Goal: Task Accomplishment & Management: Manage account settings

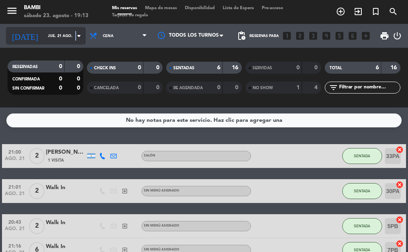
click at [69, 41] on div "[DATE] jue. 21 ago. arrow_drop_down" at bounding box center [46, 36] width 80 height 18
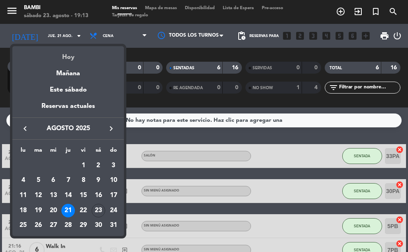
click at [68, 52] on div "Hoy" at bounding box center [68, 54] width 112 height 16
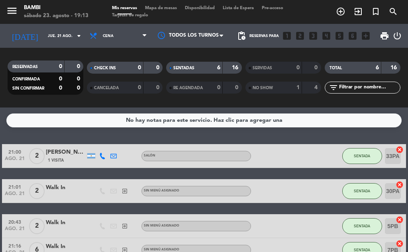
type input "sáb. 23 ago."
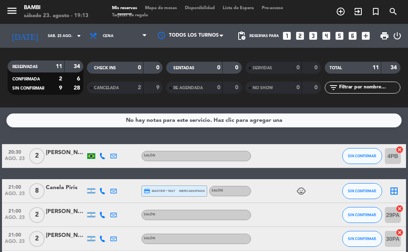
click at [179, 156] on div "SALÓN" at bounding box center [197, 156] width 110 height 10
click at [179, 192] on span "mercadopago" at bounding box center [192, 191] width 26 height 5
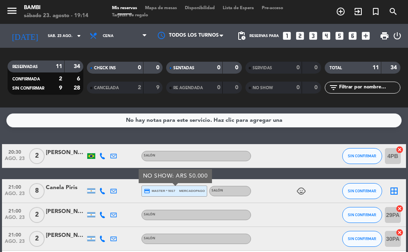
click at [193, 153] on div "SALÓN" at bounding box center [197, 156] width 110 height 10
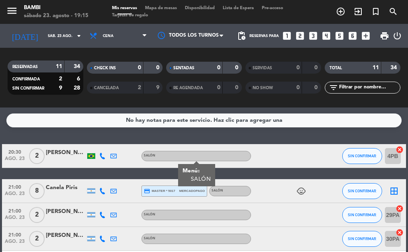
click at [132, 196] on div at bounding box center [135, 191] width 11 height 24
click at [166, 7] on span "Mapa de mesas" at bounding box center [161, 8] width 40 height 4
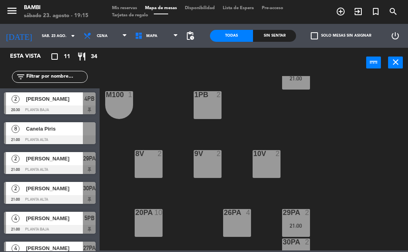
scroll to position [279, 0]
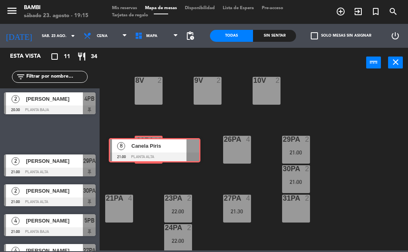
drag, startPoint x: 38, startPoint y: 130, endPoint x: 143, endPoint y: 146, distance: 106.1
click at [143, 146] on div "Esta vista crop_square 11 restaurant 34 filter_list 2 [PERSON_NAME] 20:30 PLANT…" at bounding box center [204, 149] width 408 height 203
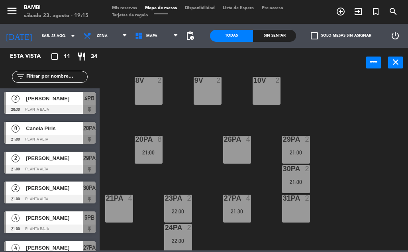
scroll to position [0, 0]
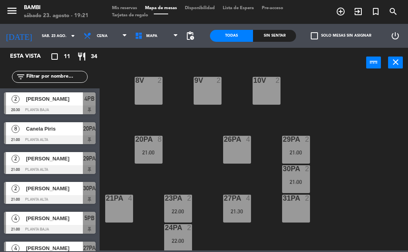
click at [132, 10] on span "Mis reservas" at bounding box center [124, 8] width 33 height 4
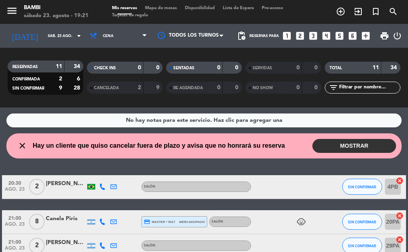
click at [323, 144] on button "MOSTRAR" at bounding box center [355, 146] width 84 height 14
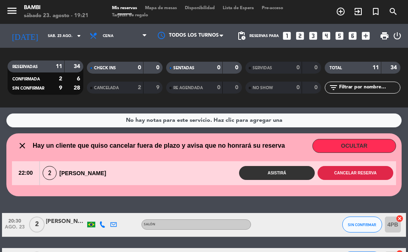
click at [332, 175] on button "Cancelar reserva" at bounding box center [356, 173] width 76 height 14
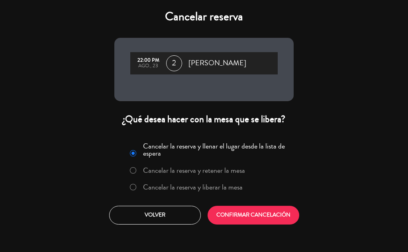
click at [133, 188] on input "Cancelar la reserva y liberar la mesa" at bounding box center [132, 186] width 5 height 5
radio input "true"
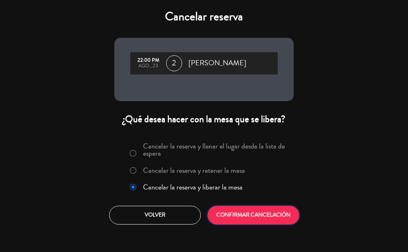
click at [235, 212] on button "CONFIRMAR CANCELACIÓN" at bounding box center [254, 215] width 92 height 19
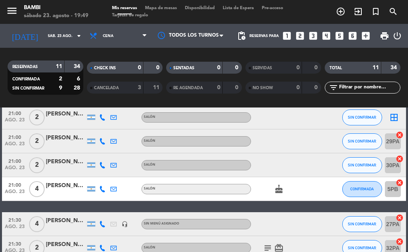
scroll to position [80, 0]
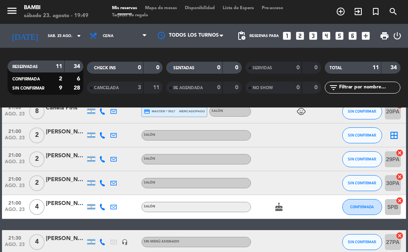
click at [161, 7] on span "Mapa de mesas" at bounding box center [161, 8] width 40 height 4
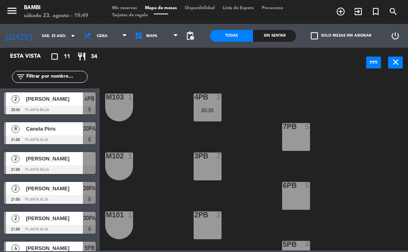
scroll to position [40, 0]
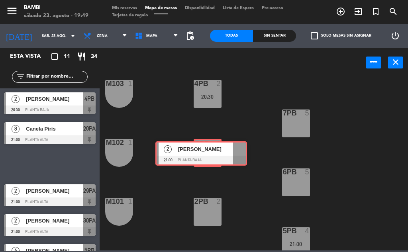
drag, startPoint x: 60, startPoint y: 158, endPoint x: 211, endPoint y: 147, distance: 151.9
click at [211, 147] on div "Esta vista crop_square 11 restaurant 34 filter_list 2 [PERSON_NAME] 20:30 PLANT…" at bounding box center [204, 149] width 408 height 203
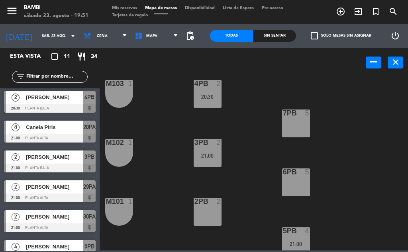
scroll to position [0, 0]
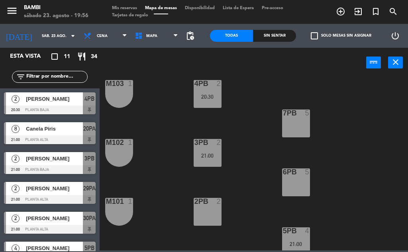
click at [49, 101] on span "[PERSON_NAME]" at bounding box center [54, 99] width 57 height 8
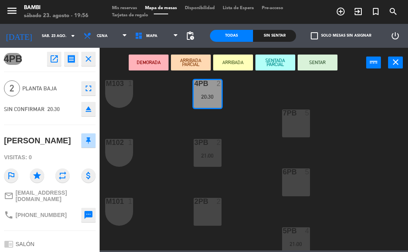
click at [139, 111] on div "4PB 2 20:30 M103 1 7PB 5 3PB 2 21:00 M102 1 6PB 5 2PB 2 M101 1 5PB 4 21:00 1PB …" at bounding box center [256, 163] width 305 height 175
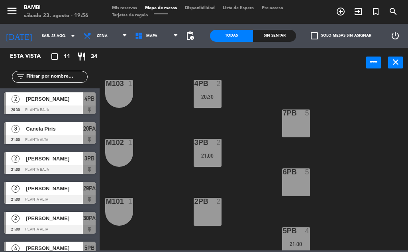
click at [122, 7] on span "Mis reservas" at bounding box center [124, 8] width 33 height 4
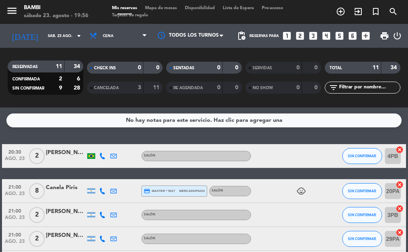
click at [63, 153] on div "[PERSON_NAME]" at bounding box center [66, 152] width 40 height 9
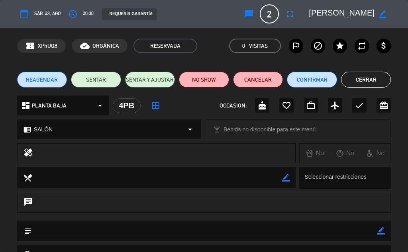
click at [359, 81] on button "Cerrar" at bounding box center [366, 80] width 50 height 16
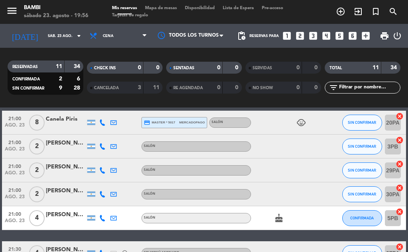
scroll to position [120, 0]
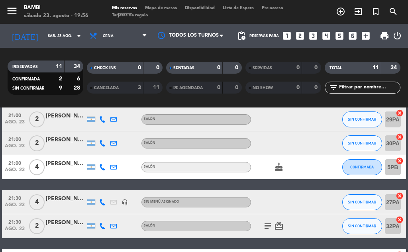
click at [265, 228] on icon "subject" at bounding box center [268, 227] width 10 height 10
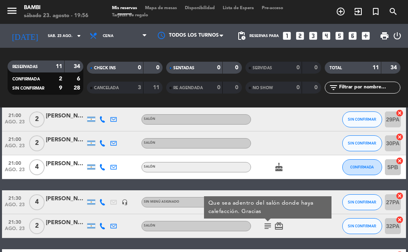
click at [265, 228] on icon "subject" at bounding box center [268, 227] width 10 height 10
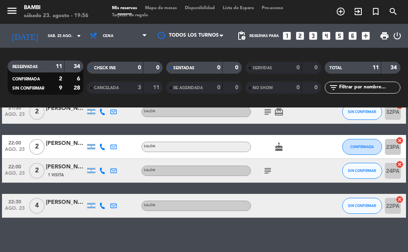
scroll to position [240, 0]
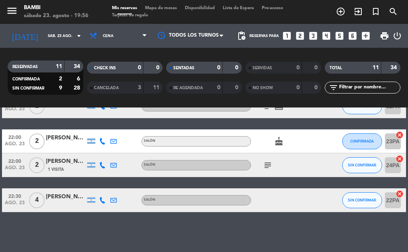
click at [267, 164] on icon "subject" at bounding box center [268, 166] width 10 height 10
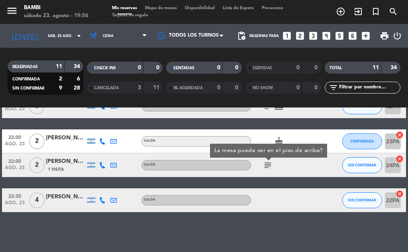
click at [267, 164] on icon "subject" at bounding box center [268, 166] width 10 height 10
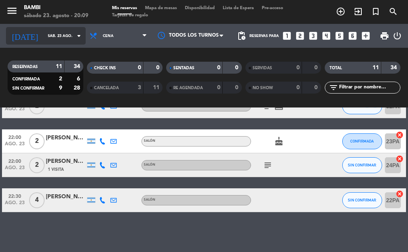
click at [74, 34] on icon "arrow_drop_down" at bounding box center [79, 36] width 10 height 10
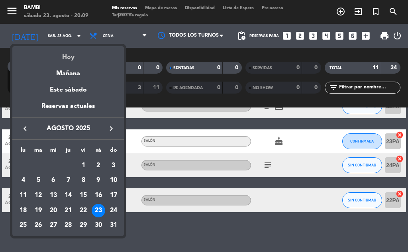
click at [77, 51] on div "Hoy" at bounding box center [68, 54] width 112 height 16
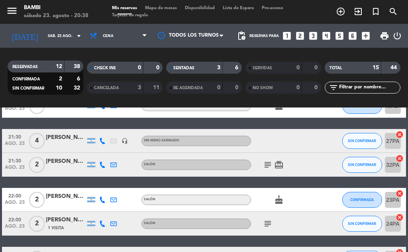
scroll to position [335, 0]
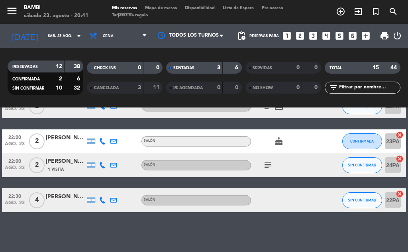
click at [258, 211] on div at bounding box center [284, 201] width 67 height 24
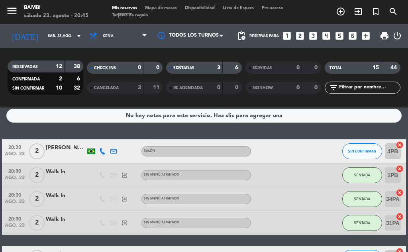
scroll to position [0, 0]
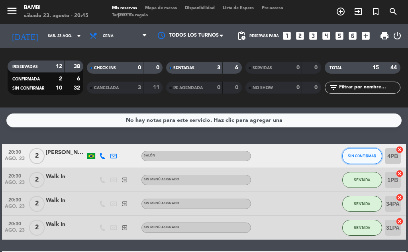
click at [367, 155] on span "SIN CONFIRMAR" at bounding box center [362, 156] width 28 height 4
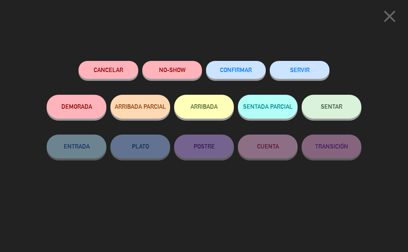
click at [208, 109] on button "ARRIBADA" at bounding box center [204, 107] width 60 height 24
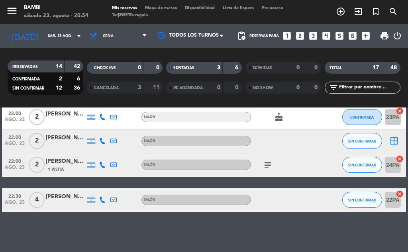
scroll to position [335, 0]
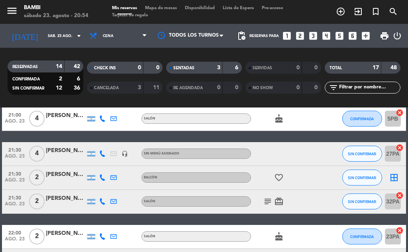
click at [173, 9] on span "Mapa de mesas" at bounding box center [161, 8] width 40 height 4
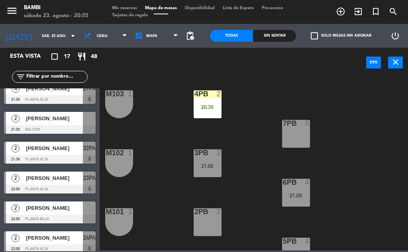
scroll to position [319, 0]
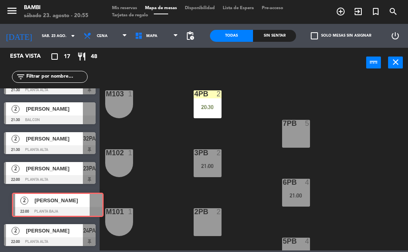
drag, startPoint x: 56, startPoint y: 199, endPoint x: 64, endPoint y: 199, distance: 8.0
click at [64, 199] on div "2 [PERSON_NAME] 22:00 PLANTA BAJA 2 [PERSON_NAME] 22:00 PLANTA BAJA" at bounding box center [50, 204] width 100 height 32
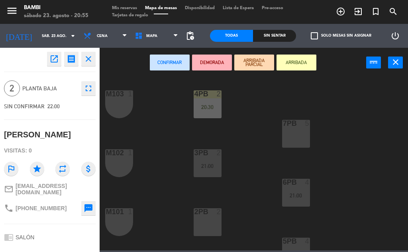
drag, startPoint x: 89, startPoint y: 58, endPoint x: 83, endPoint y: 68, distance: 11.5
click at [89, 59] on icon "close" at bounding box center [89, 59] width 10 height 10
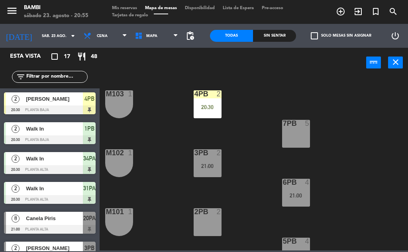
scroll to position [92, 0]
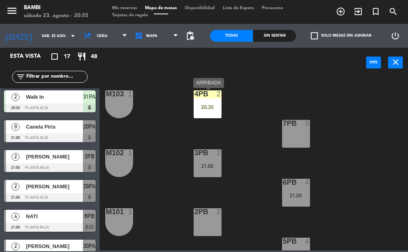
click at [205, 107] on div "20:30" at bounding box center [208, 107] width 28 height 6
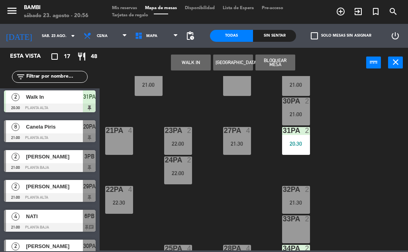
scroll to position [388, 0]
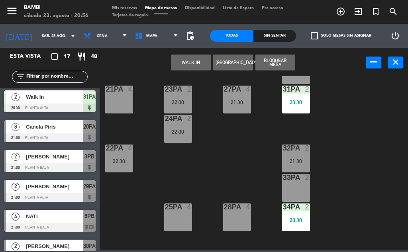
click at [176, 219] on div "25PA 4" at bounding box center [178, 218] width 28 height 28
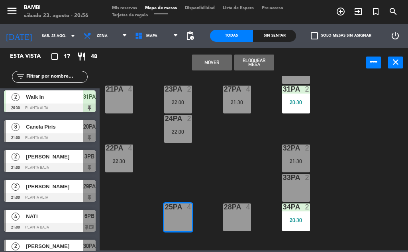
click at [209, 59] on button "Mover" at bounding box center [212, 63] width 40 height 16
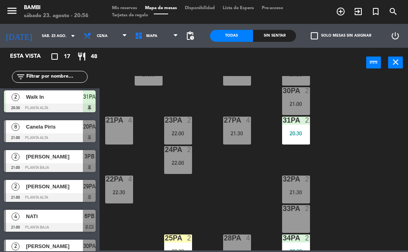
scroll to position [349, 0]
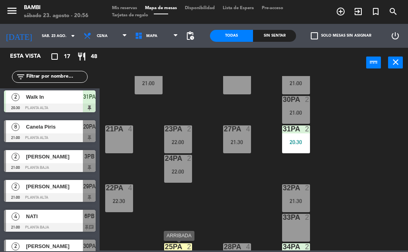
click at [187, 246] on div "2" at bounding box center [191, 247] width 13 height 7
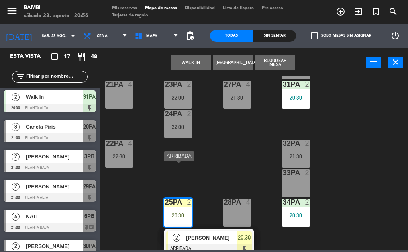
scroll to position [428, 0]
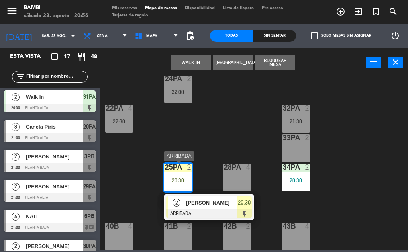
click at [243, 213] on div at bounding box center [209, 214] width 86 height 9
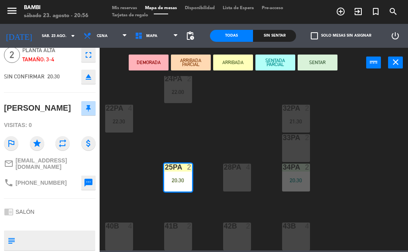
scroll to position [0, 0]
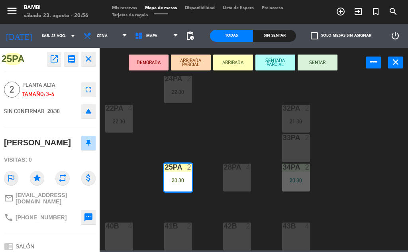
drag, startPoint x: 148, startPoint y: 108, endPoint x: 138, endPoint y: 97, distance: 14.7
click at [148, 108] on div "4PB 2 M103 1 7PB 5 3PB 2 21:00 M102 1 6PB 4 21:00 2PB 2 M101 1 5PB 4 21:00 1PB …" at bounding box center [256, 163] width 305 height 175
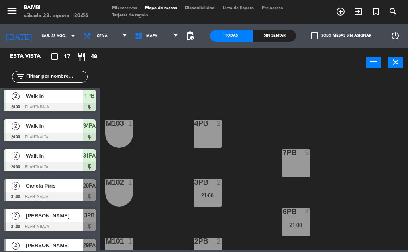
scroll to position [80, 0]
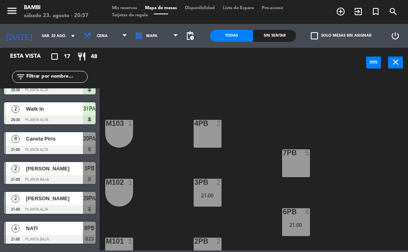
click at [37, 140] on span "Canela Piris" at bounding box center [54, 139] width 57 height 8
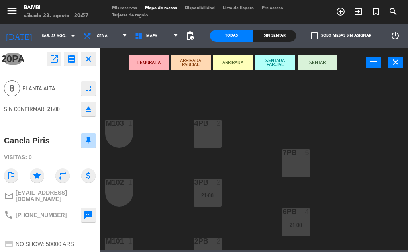
click at [235, 62] on button "ARRIBADA" at bounding box center [233, 63] width 40 height 16
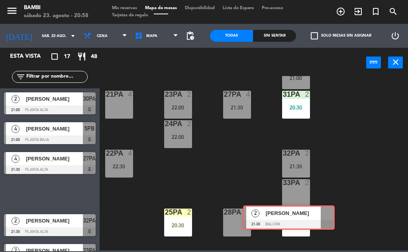
scroll to position [399, 0]
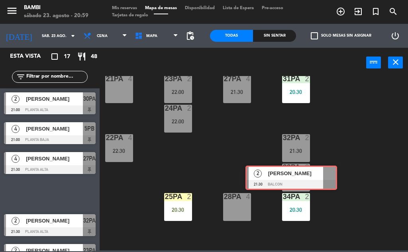
drag, startPoint x: 36, startPoint y: 193, endPoint x: 278, endPoint y: 176, distance: 242.3
click at [278, 176] on div "Esta vista crop_square 17 restaurant 48 filter_list 2 [PERSON_NAME] 20:30 PLANT…" at bounding box center [204, 149] width 408 height 203
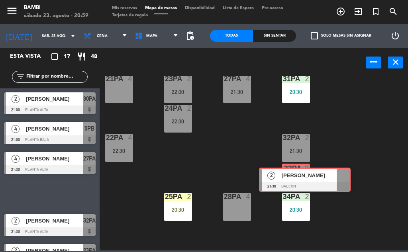
drag, startPoint x: 36, startPoint y: 191, endPoint x: 294, endPoint y: 176, distance: 258.5
click at [294, 176] on div "Esta vista crop_square 17 restaurant 48 filter_list 2 [PERSON_NAME] 20:30 PLANT…" at bounding box center [204, 149] width 408 height 203
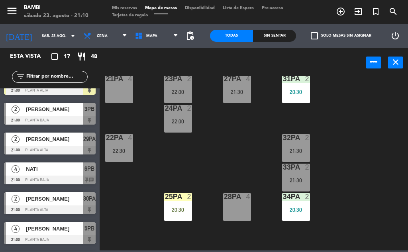
scroll to position [120, 0]
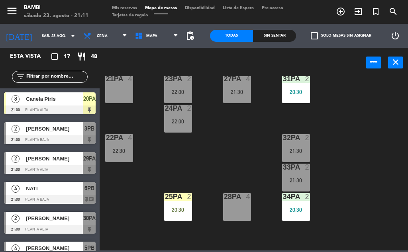
click at [62, 158] on span "[PERSON_NAME]" at bounding box center [54, 159] width 57 height 8
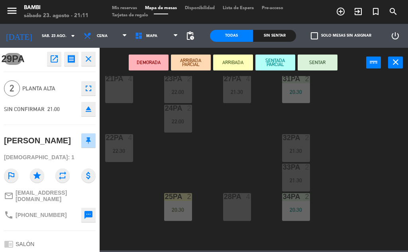
click at [238, 62] on button "ARRIBADA" at bounding box center [233, 63] width 40 height 16
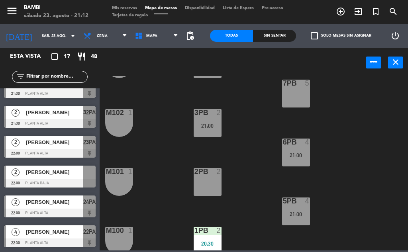
scroll to position [0, 0]
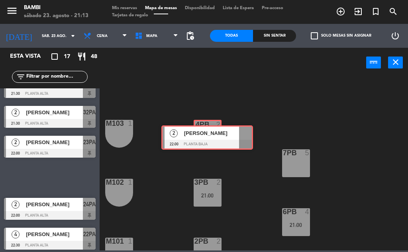
drag, startPoint x: 54, startPoint y: 177, endPoint x: 212, endPoint y: 137, distance: 162.6
click at [212, 137] on div "Esta vista crop_square 17 restaurant 48 filter_list 2 [PERSON_NAME] 20:30 PLANT…" at bounding box center [204, 149] width 408 height 203
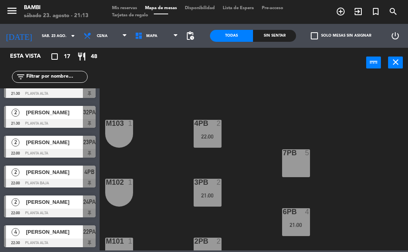
click at [68, 113] on span "[PERSON_NAME]" at bounding box center [54, 112] width 57 height 8
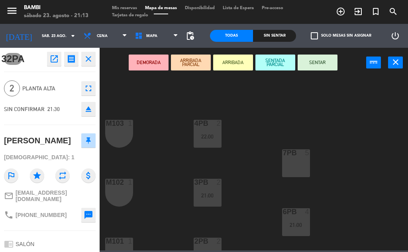
click at [232, 63] on button "ARRIBADA" at bounding box center [233, 63] width 40 height 16
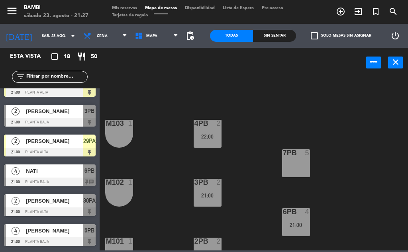
scroll to position [152, 0]
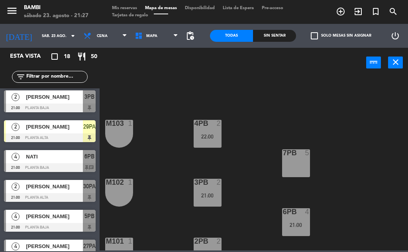
click at [52, 160] on span "NATI" at bounding box center [54, 157] width 57 height 8
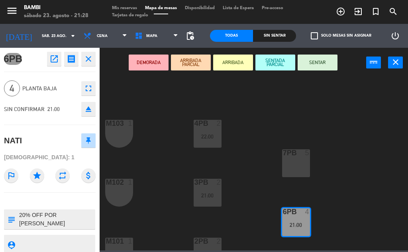
click at [90, 59] on icon "close" at bounding box center [89, 59] width 10 height 10
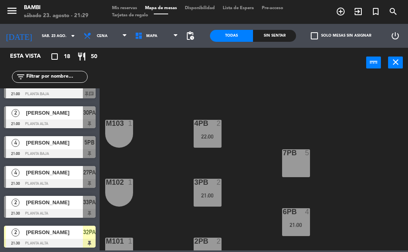
scroll to position [239, 0]
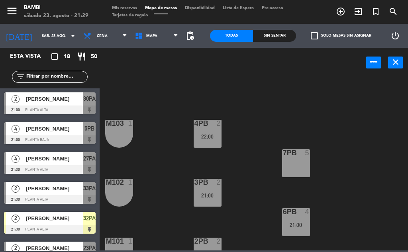
click at [53, 192] on span "[PERSON_NAME]" at bounding box center [54, 189] width 57 height 8
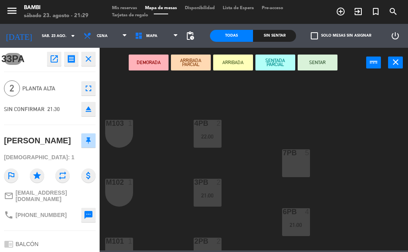
click at [231, 61] on button "ARRIBADA" at bounding box center [233, 63] width 40 height 16
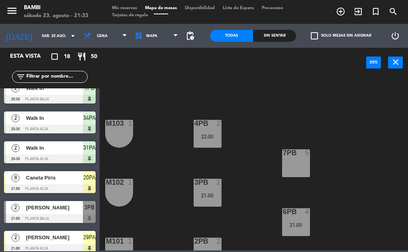
scroll to position [80, 0]
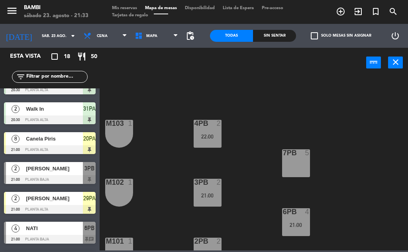
click at [73, 172] on span "[PERSON_NAME]" at bounding box center [54, 169] width 57 height 8
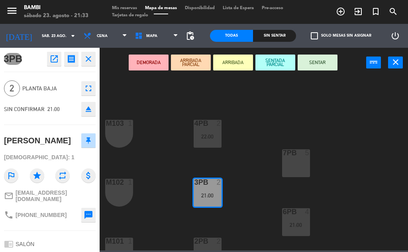
drag, startPoint x: 85, startPoint y: 61, endPoint x: 89, endPoint y: 61, distance: 4.0
click at [86, 61] on icon "close" at bounding box center [89, 59] width 10 height 10
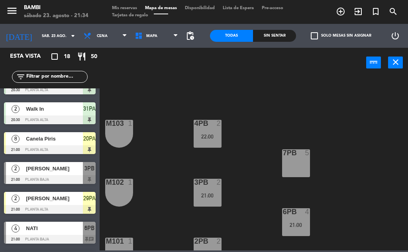
click at [124, 10] on span "Mis reservas" at bounding box center [124, 8] width 33 height 4
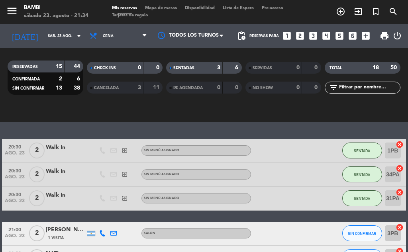
scroll to position [239, 0]
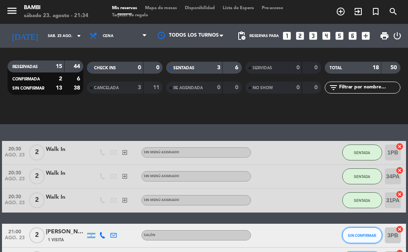
click at [359, 231] on button "SIN CONFIRMAR" at bounding box center [363, 236] width 40 height 16
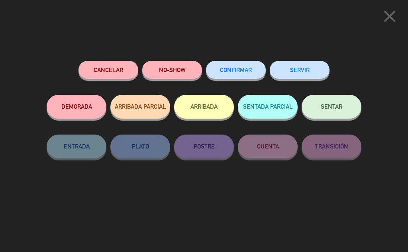
click at [183, 75] on button "NO-SHOW" at bounding box center [172, 70] width 60 height 18
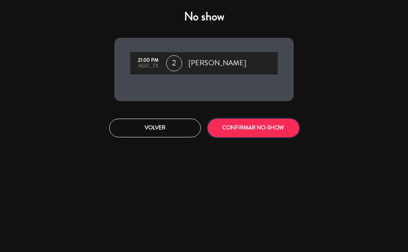
click at [239, 128] on button "CONFIRMAR NO-SHOW" at bounding box center [254, 128] width 92 height 19
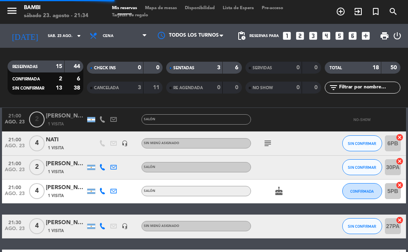
scroll to position [359, 0]
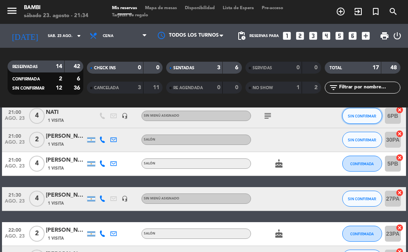
click at [363, 116] on span "SIN CONFIRMAR" at bounding box center [362, 116] width 28 height 4
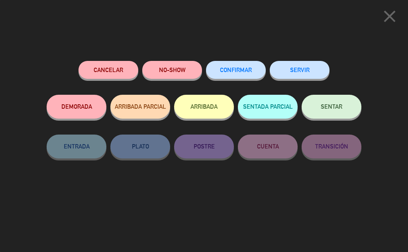
click at [202, 113] on button "ARRIBADA" at bounding box center [204, 107] width 60 height 24
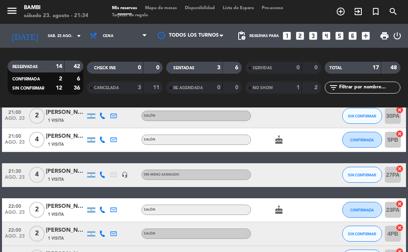
scroll to position [343, 0]
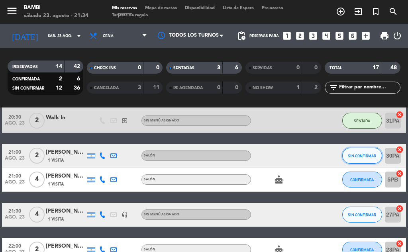
click at [368, 156] on span "SIN CONFIRMAR" at bounding box center [362, 156] width 28 height 4
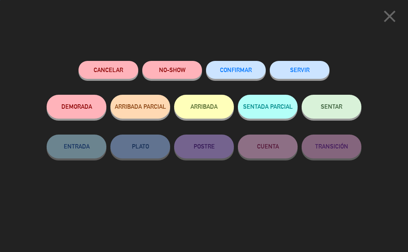
drag, startPoint x: 172, startPoint y: 81, endPoint x: 174, endPoint y: 77, distance: 4.5
click at [172, 81] on div "NO-SHOW" at bounding box center [172, 78] width 60 height 34
click at [174, 77] on button "NO-SHOW" at bounding box center [172, 70] width 60 height 18
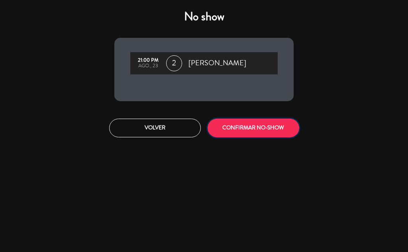
click at [236, 132] on button "CONFIRMAR NO-SHOW" at bounding box center [254, 128] width 92 height 19
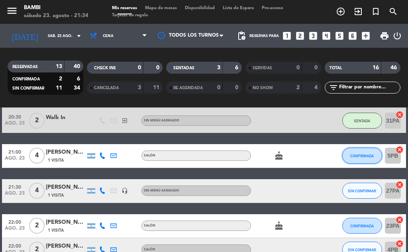
click at [355, 155] on span "CONFIRMADA" at bounding box center [363, 156] width 24 height 4
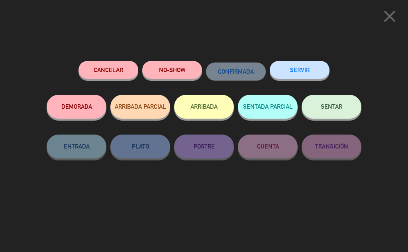
click at [166, 71] on button "NO-SHOW" at bounding box center [172, 70] width 60 height 18
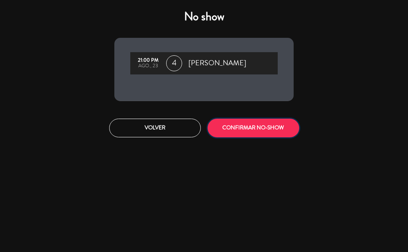
click at [258, 128] on button "CONFIRMAR NO-SHOW" at bounding box center [254, 128] width 92 height 19
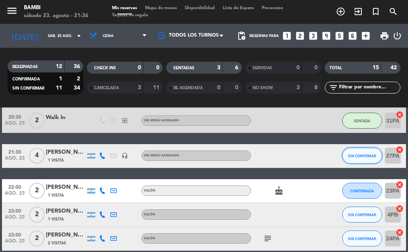
click at [372, 158] on span "SIN CONFIRMAR" at bounding box center [362, 156] width 28 height 4
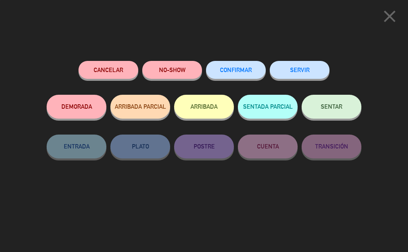
click at [207, 108] on button "ARRIBADA" at bounding box center [204, 107] width 60 height 24
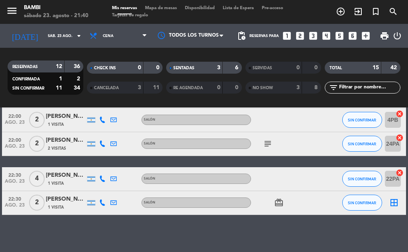
scroll to position [441, 0]
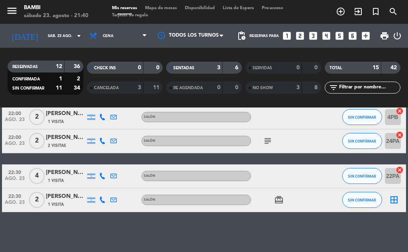
click at [266, 141] on icon "subject" at bounding box center [268, 141] width 10 height 10
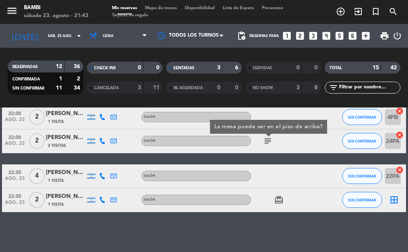
click at [158, 6] on span "Mapa de mesas" at bounding box center [161, 8] width 40 height 4
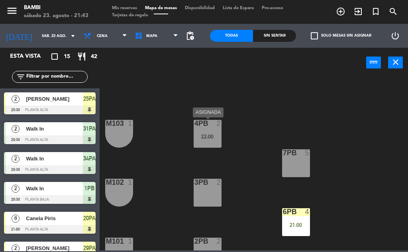
click at [208, 138] on div "22:00" at bounding box center [208, 137] width 28 height 6
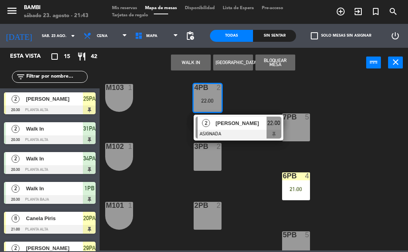
scroll to position [80, 0]
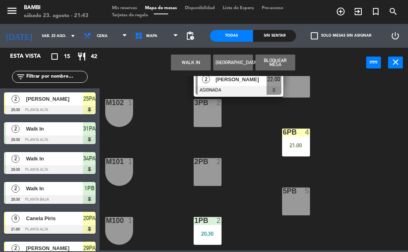
click at [204, 160] on div at bounding box center [207, 161] width 13 height 7
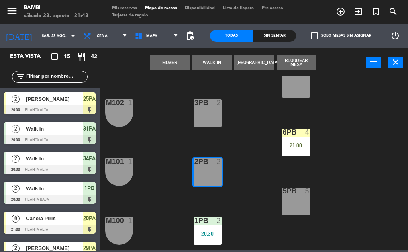
click at [171, 62] on button "Mover" at bounding box center [170, 63] width 40 height 16
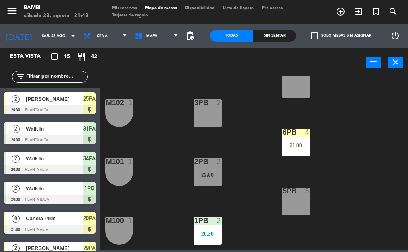
scroll to position [0, 0]
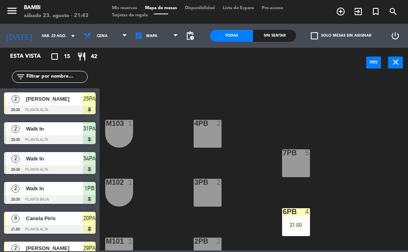
click at [198, 142] on div "4PB 2" at bounding box center [208, 134] width 28 height 28
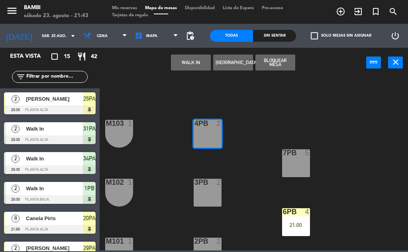
click at [191, 64] on button "WALK IN" at bounding box center [191, 63] width 40 height 16
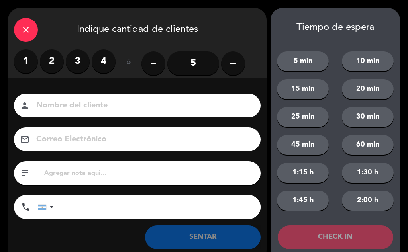
click at [53, 61] on label "2" at bounding box center [52, 61] width 24 height 24
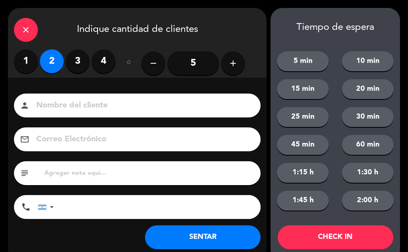
click at [190, 241] on button "SENTAR" at bounding box center [203, 238] width 116 height 24
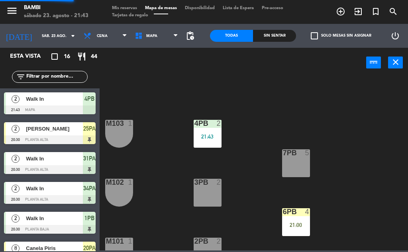
click at [204, 197] on div "3PB 2" at bounding box center [208, 193] width 28 height 28
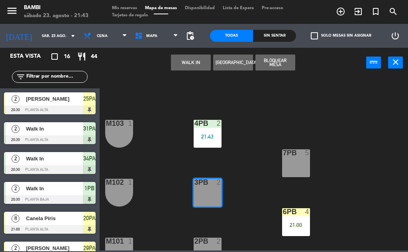
click at [187, 59] on button "WALK IN" at bounding box center [191, 63] width 40 height 16
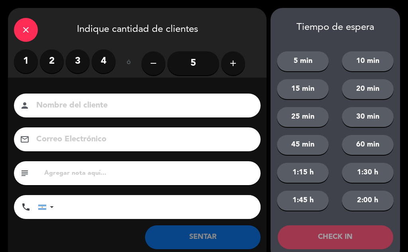
click at [54, 64] on label "2" at bounding box center [52, 61] width 24 height 24
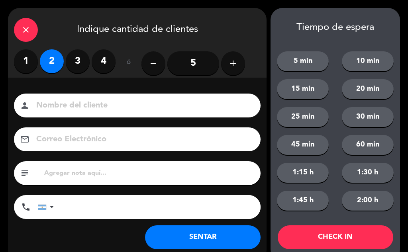
click at [221, 232] on button "SENTAR" at bounding box center [203, 238] width 116 height 24
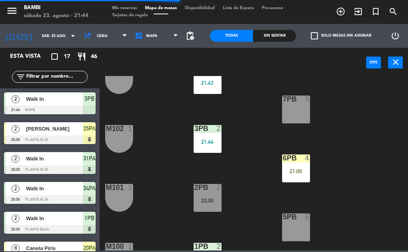
scroll to position [40, 0]
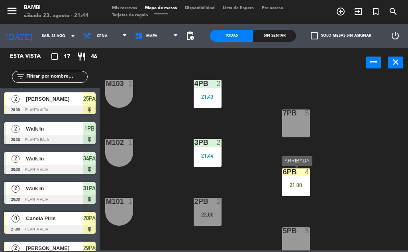
click at [292, 182] on div "6PB 4 21:00" at bounding box center [296, 183] width 28 height 28
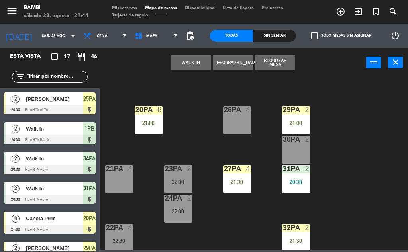
scroll to position [428, 0]
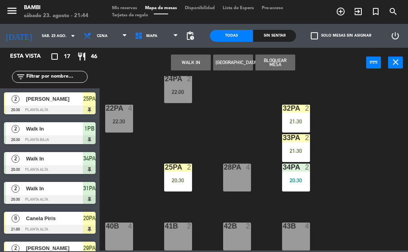
click at [237, 178] on div "28PA 4" at bounding box center [237, 178] width 28 height 28
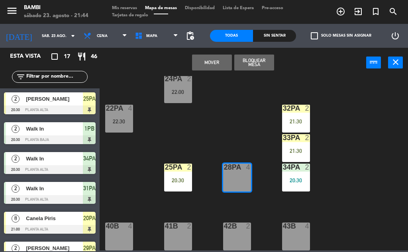
click at [214, 61] on button "Mover" at bounding box center [212, 63] width 40 height 16
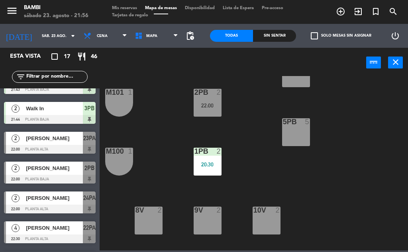
scroll to position [306, 0]
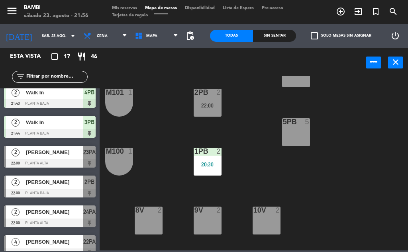
click at [60, 182] on span "[PERSON_NAME]" at bounding box center [54, 182] width 57 height 8
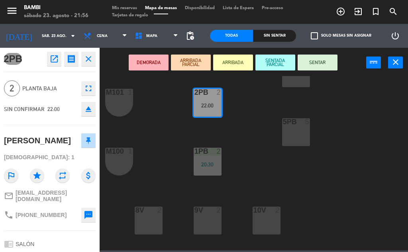
click at [234, 64] on button "ARRIBADA" at bounding box center [233, 63] width 40 height 16
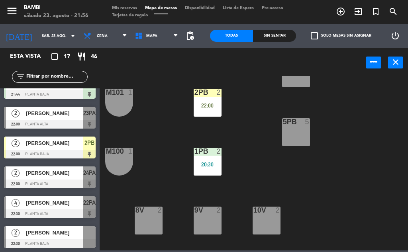
scroll to position [345, 0]
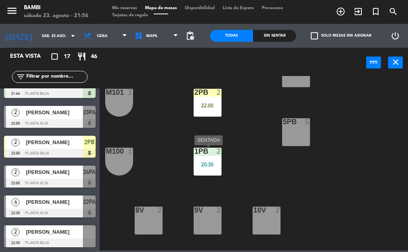
click at [206, 168] on div "1PB 2 20:30" at bounding box center [208, 162] width 28 height 28
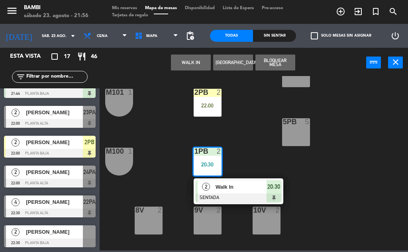
click at [278, 197] on div at bounding box center [239, 198] width 86 height 9
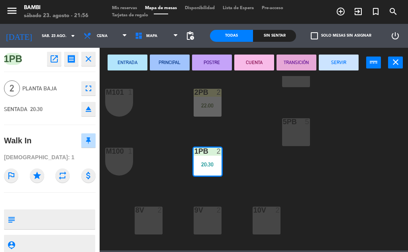
click at [88, 116] on button "eject" at bounding box center [88, 109] width 14 height 14
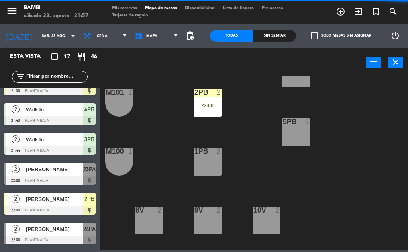
scroll to position [367, 0]
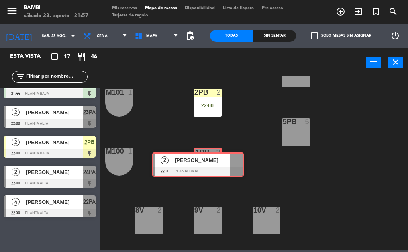
drag, startPoint x: 61, startPoint y: 230, endPoint x: 209, endPoint y: 157, distance: 165.7
click at [209, 157] on div "Esta vista crop_square 17 restaurant 46 filter_list exit_to_app CHECK INS 2 Wal…" at bounding box center [204, 149] width 408 height 203
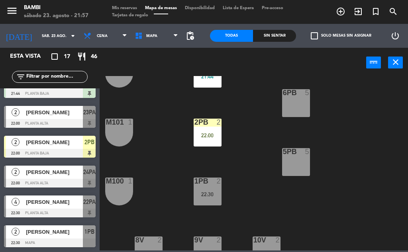
scroll to position [120, 0]
drag, startPoint x: 205, startPoint y: 194, endPoint x: 207, endPoint y: 180, distance: 14.1
click at [205, 193] on div "22:30" at bounding box center [208, 194] width 28 height 6
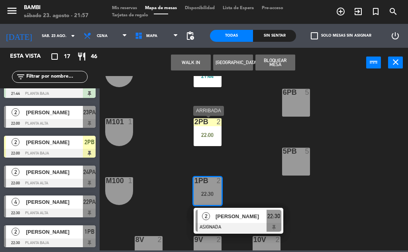
click at [195, 126] on div "2PB" at bounding box center [195, 121] width 0 height 7
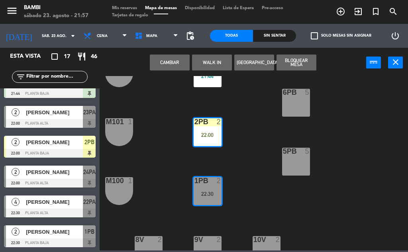
click at [169, 61] on button "Cambiar" at bounding box center [170, 63] width 40 height 16
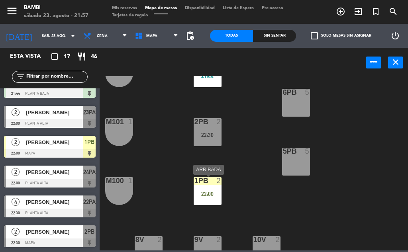
click at [204, 194] on div "22:00" at bounding box center [208, 194] width 28 height 6
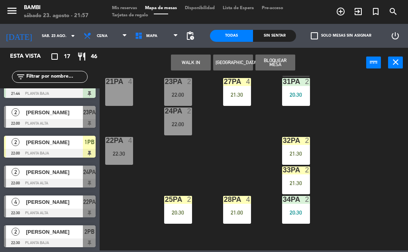
scroll to position [428, 0]
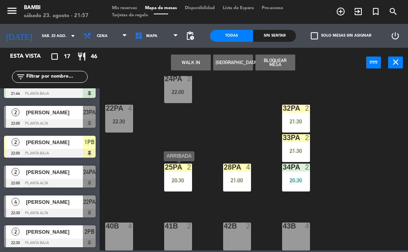
click at [187, 182] on div "20:30" at bounding box center [178, 181] width 28 height 6
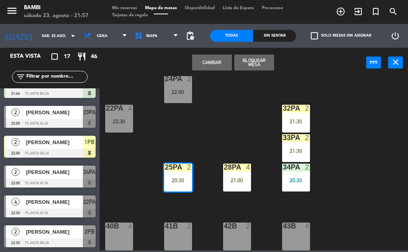
click at [235, 128] on div "4PB 2 21:43 M103 1 7PB 5 3PB 2 21:44 M102 1 6PB 5 2PB 2 22:30 M101 1 5PB 5 1PB …" at bounding box center [256, 163] width 305 height 175
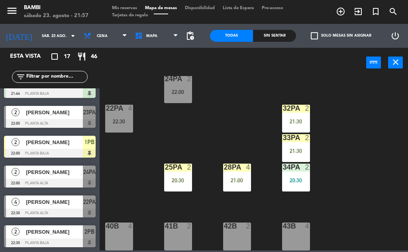
scroll to position [309, 0]
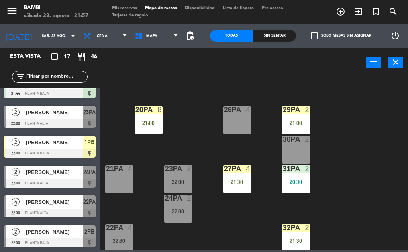
click at [118, 239] on div "22:30" at bounding box center [119, 242] width 28 height 6
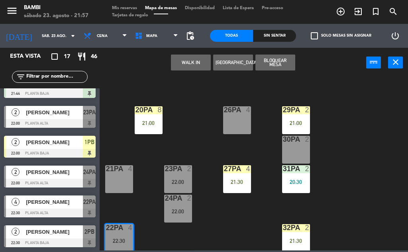
click at [168, 236] on div "4PB 2 21:43 M103 1 7PB 5 3PB 2 21:44 M102 1 6PB 5 2PB 2 22:30 M101 1 5PB 5 1PB …" at bounding box center [256, 163] width 305 height 175
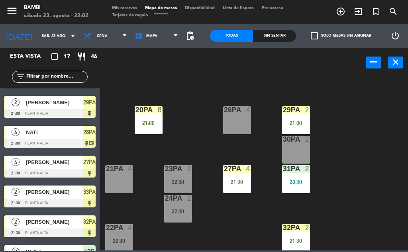
scroll to position [367, 0]
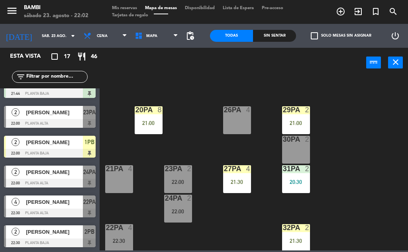
click at [42, 111] on span "[PERSON_NAME]" at bounding box center [54, 112] width 57 height 8
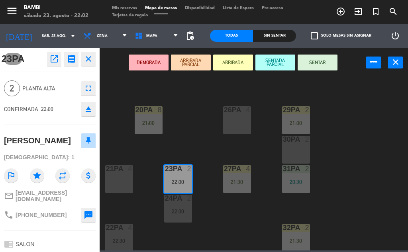
click at [90, 58] on icon "close" at bounding box center [89, 59] width 10 height 10
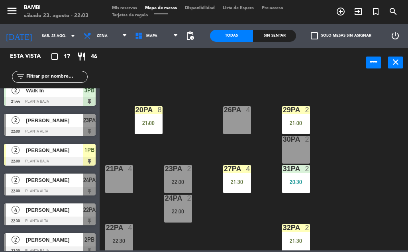
scroll to position [359, 0]
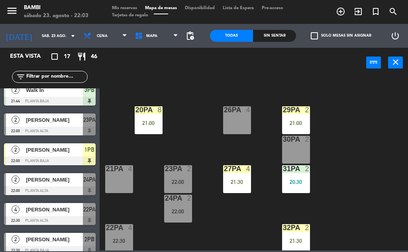
click at [55, 120] on span "[PERSON_NAME]" at bounding box center [54, 120] width 57 height 8
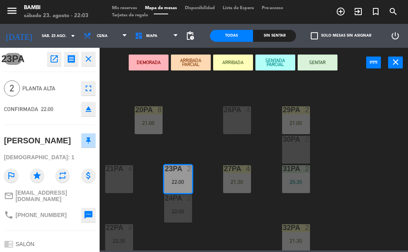
click at [229, 60] on button "ARRIBADA" at bounding box center [233, 63] width 40 height 16
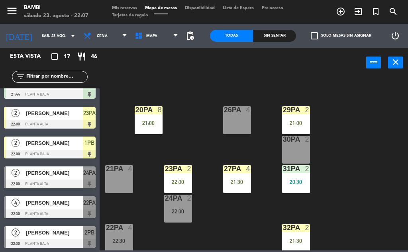
scroll to position [367, 0]
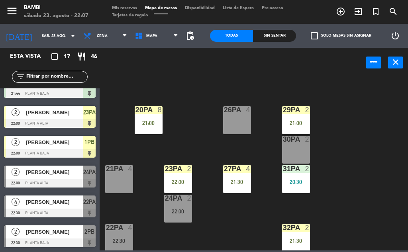
click at [39, 175] on span "[PERSON_NAME]" at bounding box center [54, 172] width 57 height 8
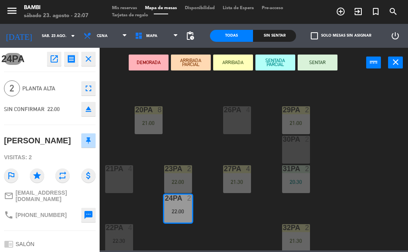
click at [239, 64] on button "ARRIBADA" at bounding box center [233, 63] width 40 height 16
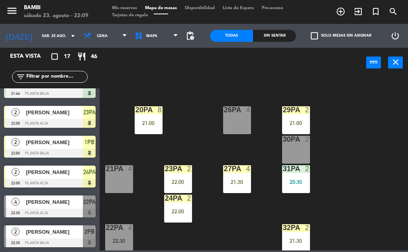
click at [145, 202] on div "4PB 2 21:43 M103 1 7PB 5 3PB 2 21:44 M102 1 6PB 5 2PB 2 22:30 M101 1 5PB 5 1PB …" at bounding box center [256, 163] width 305 height 175
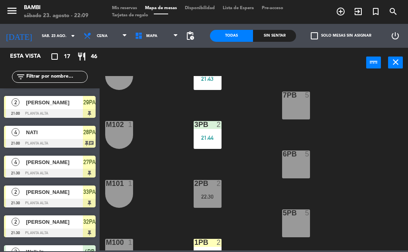
scroll to position [120, 0]
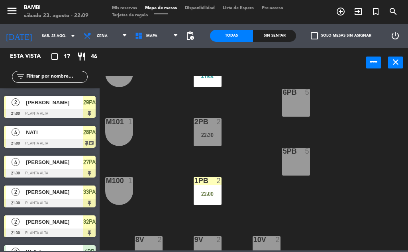
click at [198, 135] on div "22:30" at bounding box center [208, 135] width 28 height 6
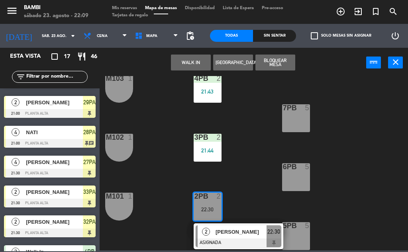
scroll to position [40, 0]
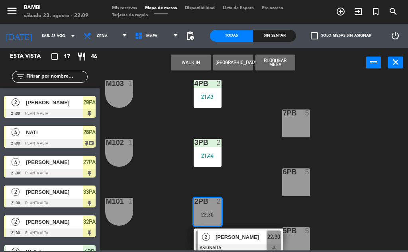
click at [243, 183] on div "4PB 2 21:43 M103 1 7PB 5 3PB 2 21:44 M102 1 6PB 5 2PB 2 22:30 2 [PERSON_NAME] A…" at bounding box center [256, 163] width 305 height 175
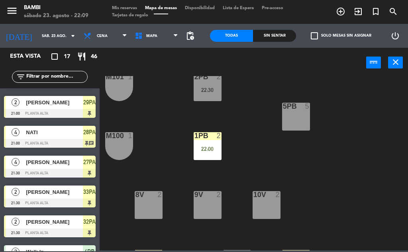
scroll to position [120, 0]
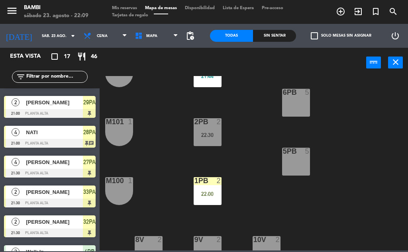
drag, startPoint x: 207, startPoint y: 128, endPoint x: 204, endPoint y: 138, distance: 10.4
click at [207, 128] on div "2PB 2 22:30" at bounding box center [208, 132] width 28 height 28
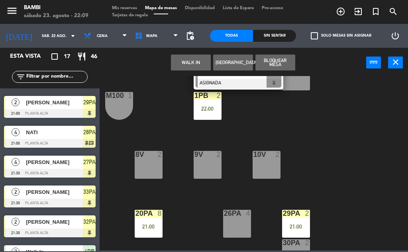
scroll to position [279, 0]
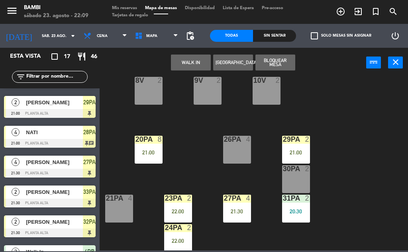
click at [299, 179] on div "30PA 2" at bounding box center [296, 180] width 28 height 28
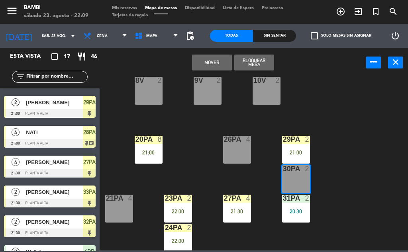
click at [210, 55] on button "Mover" at bounding box center [212, 63] width 40 height 16
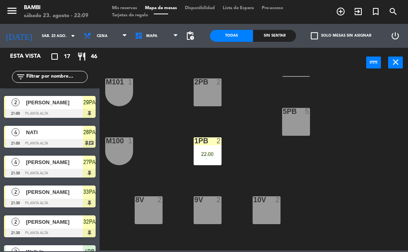
scroll to position [80, 0]
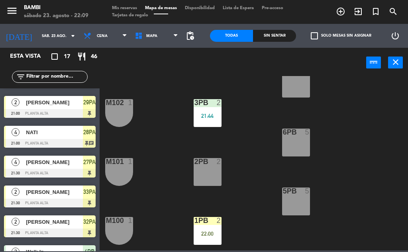
click at [203, 165] on div at bounding box center [207, 161] width 13 height 7
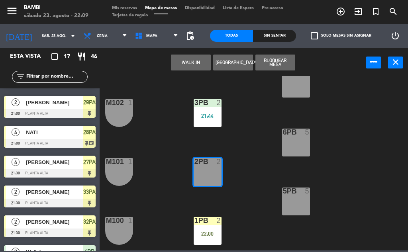
click at [195, 59] on button "WALK IN" at bounding box center [191, 63] width 40 height 16
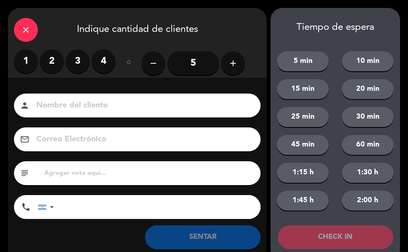
click at [47, 60] on label "2" at bounding box center [52, 61] width 24 height 24
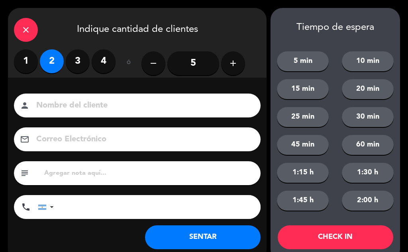
click at [177, 243] on button "SENTAR" at bounding box center [203, 238] width 116 height 24
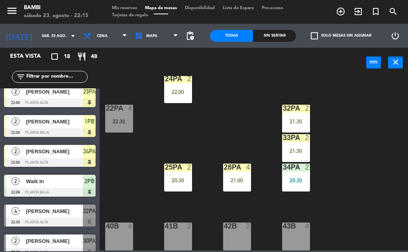
scroll to position [396, 0]
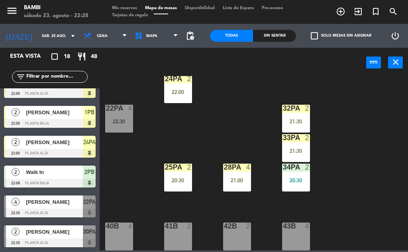
click at [50, 230] on span "[PERSON_NAME]" at bounding box center [54, 232] width 57 height 8
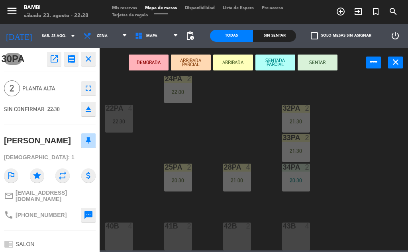
click at [229, 58] on button "ARRIBADA" at bounding box center [233, 63] width 40 height 16
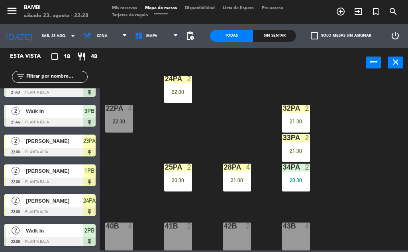
scroll to position [237, 0]
